Goal: Information Seeking & Learning: Learn about a topic

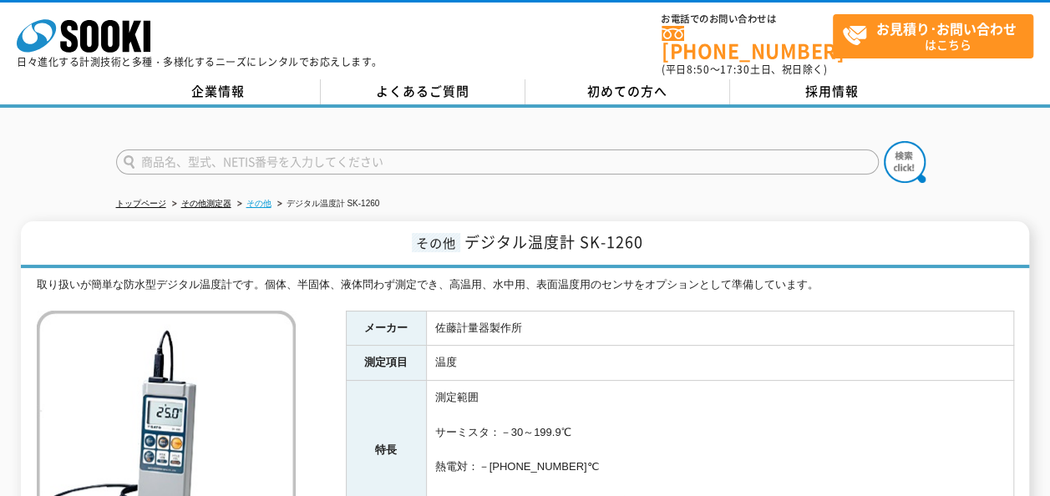
click at [258, 199] on link "その他" at bounding box center [258, 203] width 25 height 9
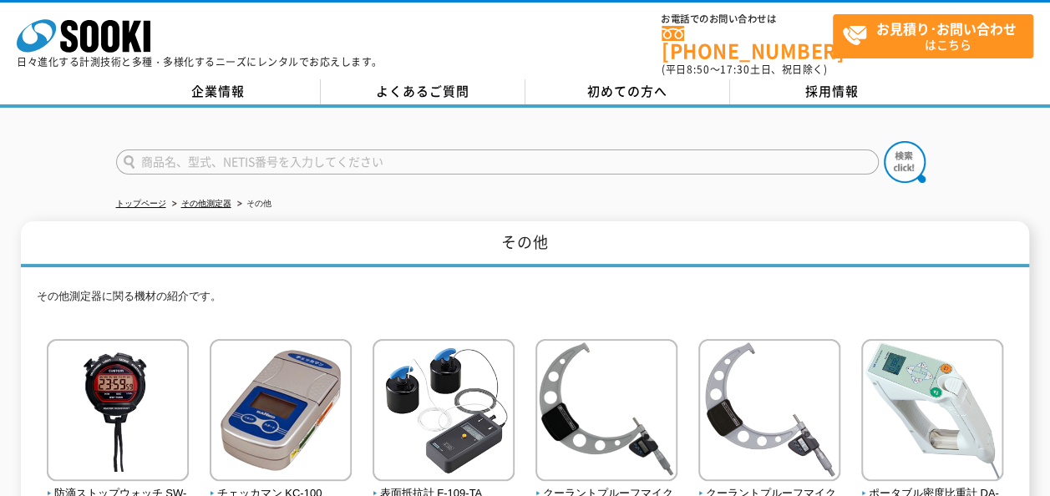
click at [323, 150] on input "text" at bounding box center [497, 162] width 763 height 25
type input "温度"
click at [884, 141] on button at bounding box center [905, 162] width 42 height 42
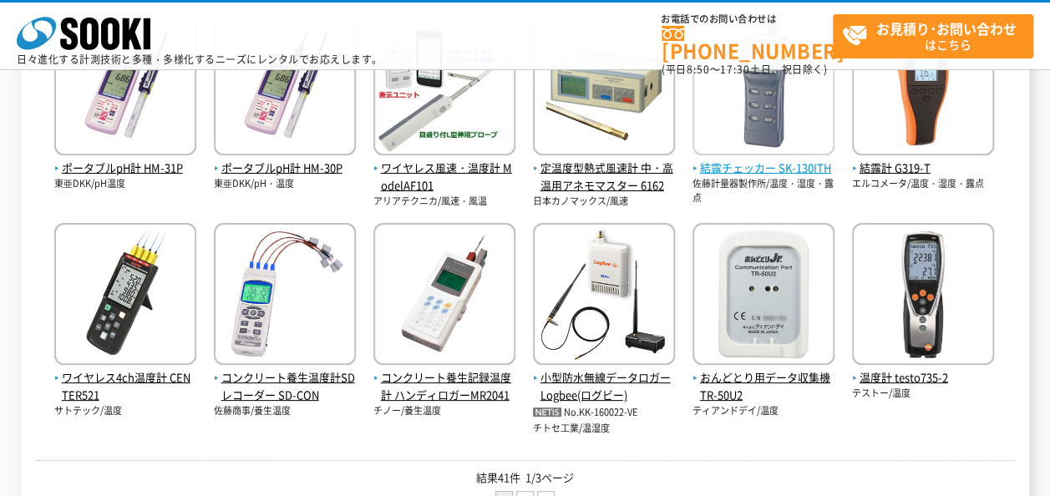
scroll to position [752, 0]
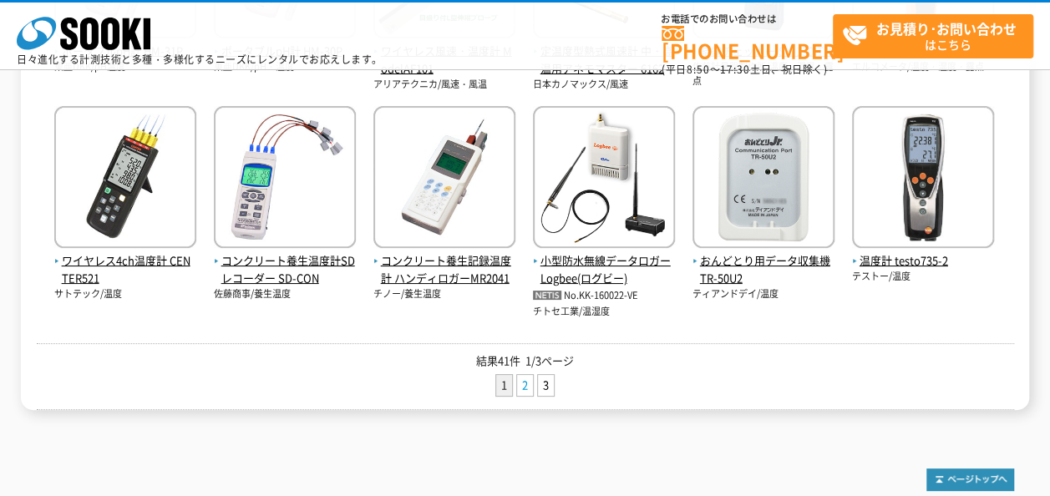
click at [525, 386] on link "2" at bounding box center [525, 385] width 16 height 21
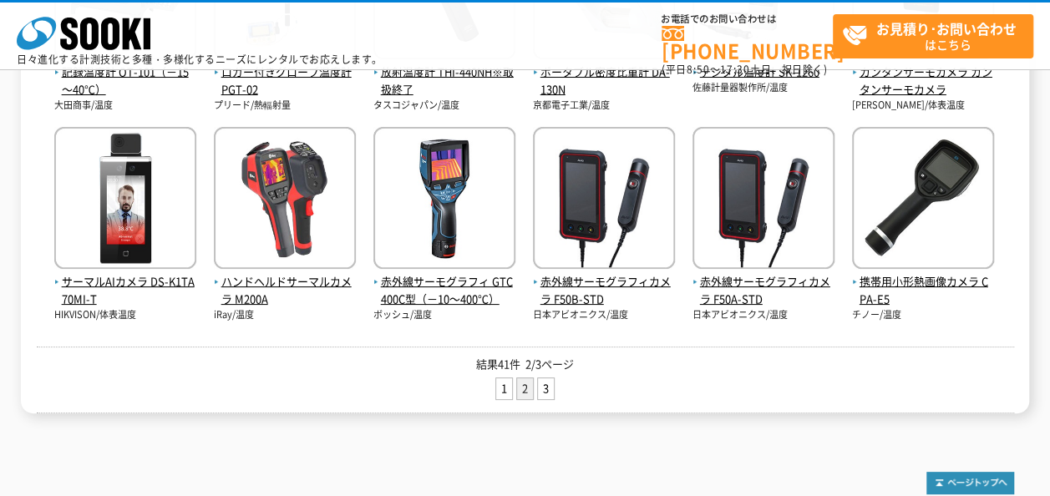
scroll to position [752, 0]
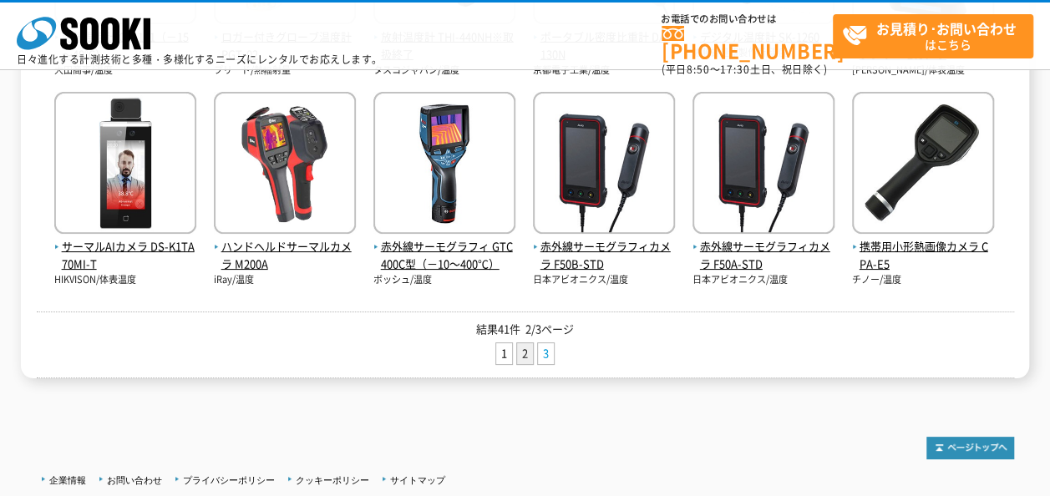
click at [547, 353] on link "3" at bounding box center [546, 353] width 16 height 21
